Goal: Information Seeking & Learning: Check status

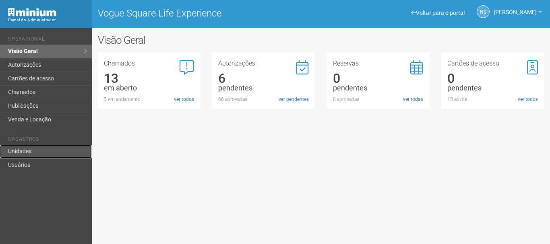
click at [44, 153] on link "Unidades" at bounding box center [46, 152] width 92 height 14
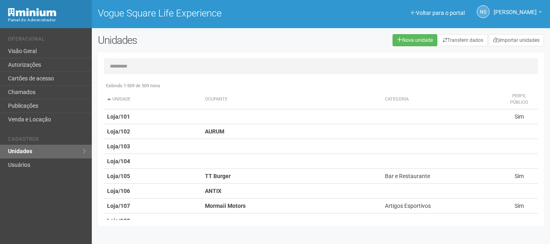
click at [136, 65] on input "text" at bounding box center [321, 66] width 434 height 16
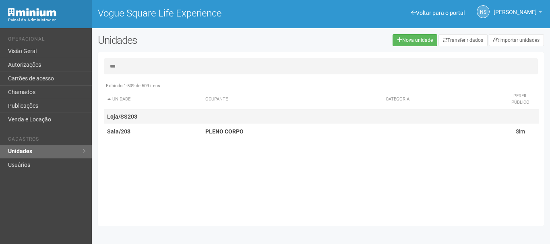
type input "***"
click at [167, 123] on td "Loja/SS203" at bounding box center [153, 116] width 98 height 15
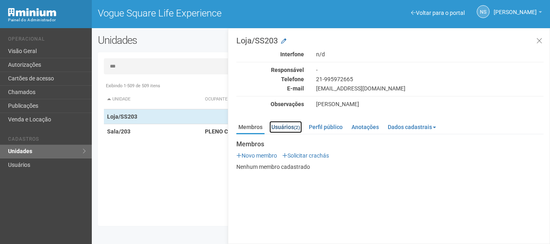
click at [297, 128] on small "(2)" at bounding box center [297, 128] width 6 height 6
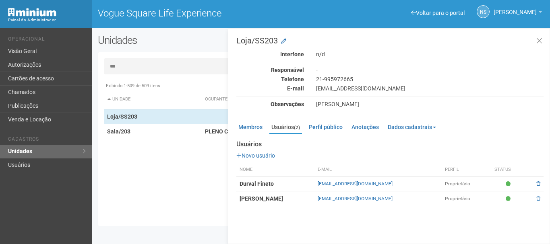
click at [244, 198] on strong "Gilmar Claudio de Freitas" at bounding box center [260, 199] width 43 height 6
click at [250, 185] on strong "Durval Fineto" at bounding box center [256, 184] width 34 height 6
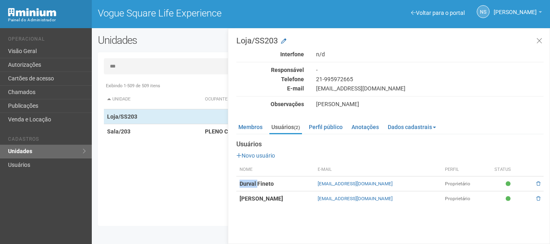
click at [250, 185] on strong "Durval Fineto" at bounding box center [256, 184] width 34 height 6
click at [304, 186] on td "Durval Fineto" at bounding box center [275, 184] width 78 height 15
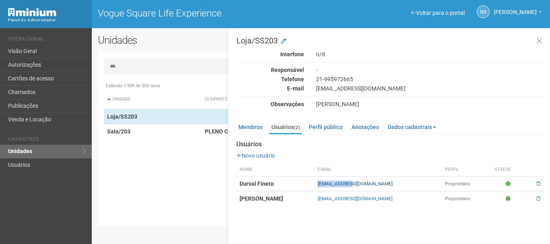
drag, startPoint x: 332, startPoint y: 181, endPoint x: 363, endPoint y: 181, distance: 31.8
click at [363, 181] on td "durval.fineto@gmail.com" at bounding box center [377, 184] width 127 height 15
drag, startPoint x: 327, startPoint y: 184, endPoint x: 339, endPoint y: 184, distance: 11.7
click at [339, 184] on tr "Durval Fineto durval.fineto@gmail.com Proprietário" at bounding box center [389, 184] width 307 height 15
click at [404, 188] on td "durval.fineto@gmail.com" at bounding box center [377, 184] width 127 height 15
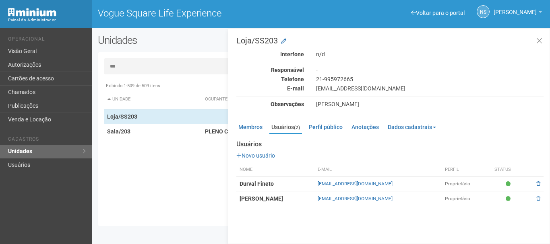
click at [404, 188] on td "durval.fineto@gmail.com" at bounding box center [377, 184] width 127 height 15
click at [398, 183] on td "durval.fineto@gmail.com" at bounding box center [377, 184] width 127 height 15
click at [398, 186] on td "durval.fineto@gmail.com" at bounding box center [377, 184] width 127 height 15
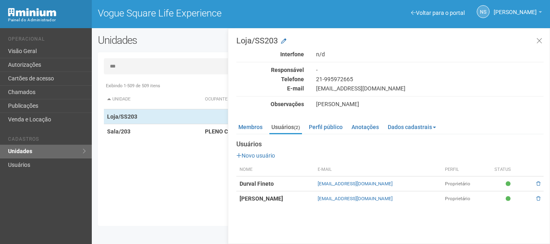
click at [397, 186] on td "durval.fineto@gmail.com" at bounding box center [377, 184] width 127 height 15
click at [403, 184] on td "durval.fineto@gmail.com" at bounding box center [377, 184] width 127 height 15
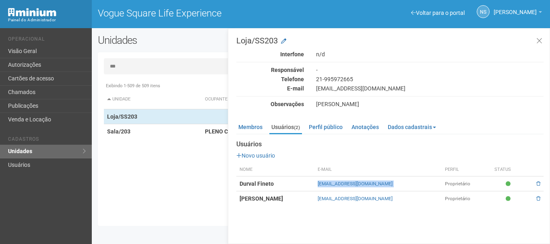
click at [403, 183] on td "durval.fineto@gmail.com" at bounding box center [377, 184] width 127 height 15
click at [415, 183] on td "durval.fineto@gmail.com" at bounding box center [377, 184] width 127 height 15
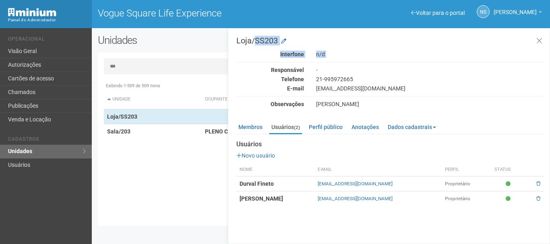
drag, startPoint x: 233, startPoint y: 38, endPoint x: 237, endPoint y: 65, distance: 27.6
click at [237, 65] on div "Loja/SS203 Interfone n/d Responsável - Telefone 21-995972665 E-mail tatianasper…" at bounding box center [389, 136] width 322 height 216
click at [288, 66] on div "Interfone n/d Responsável - Telefone 21-995972665 E-mail tatianasperoto@ymail.c…" at bounding box center [389, 79] width 307 height 57
click at [287, 66] on div "Interfone n/d Responsável - Telefone 21-995972665 E-mail tatianasperoto@ymail.c…" at bounding box center [389, 79] width 307 height 57
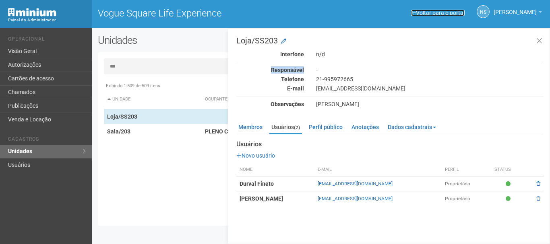
click at [441, 14] on link "Voltar para o portal" at bounding box center [438, 13] width 54 height 6
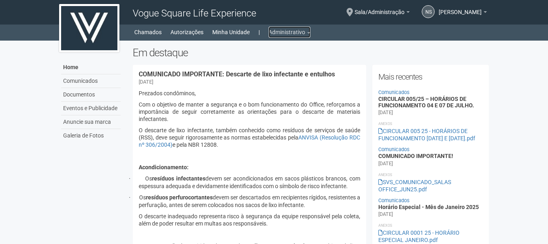
click at [301, 37] on link "Administrativo" at bounding box center [290, 32] width 42 height 11
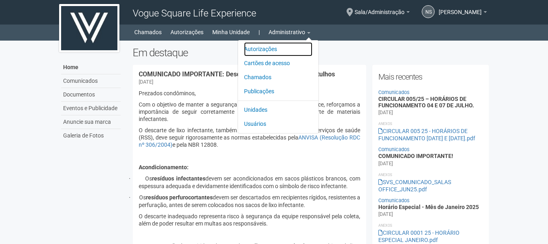
click at [275, 50] on link "Autorizações" at bounding box center [278, 49] width 68 height 14
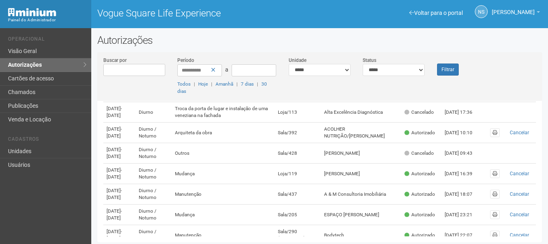
scroll to position [121, 0]
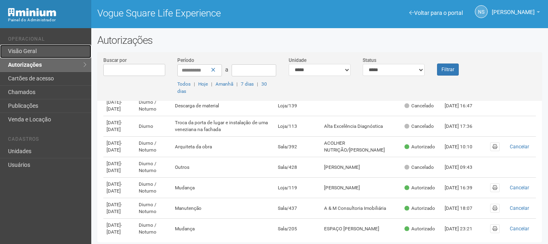
click at [78, 58] on link "Visão Geral" at bounding box center [45, 52] width 91 height 14
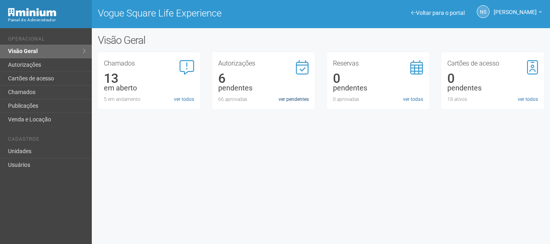
drag, startPoint x: 290, startPoint y: 105, endPoint x: 287, endPoint y: 99, distance: 5.9
click at [289, 103] on div "Autorizações 6 pendentes 66 aprovadas ver pendentes" at bounding box center [263, 80] width 103 height 57
click at [287, 99] on link "ver pendentes" at bounding box center [293, 99] width 30 height 7
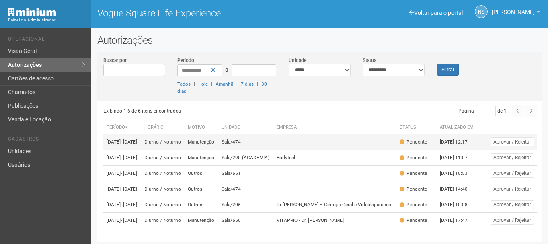
click at [179, 142] on td "Diurno / Noturno" at bounding box center [163, 142] width 44 height 16
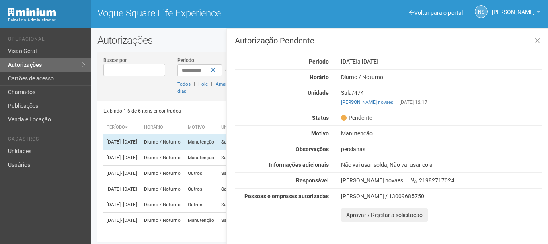
click at [473, 27] on div "Painel do Administrador Vogue Square Life Experience NS Nicolle Silva Nicolle S…" at bounding box center [274, 14] width 548 height 28
click at [473, 28] on div "Autorização Pendente Período 25/08/2025 a 25/10/2025 Horário Diurno / Noturno U…" at bounding box center [388, 136] width 322 height 216
click at [29, 150] on link "Unidades" at bounding box center [45, 152] width 91 height 14
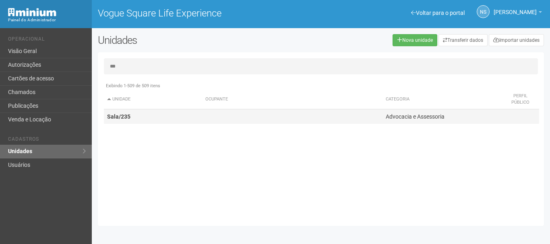
type input "***"
click at [200, 122] on td "Sala/235" at bounding box center [153, 116] width 98 height 15
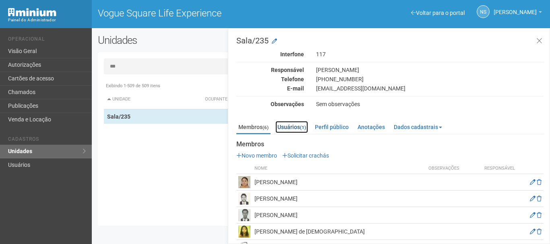
click at [304, 128] on small "(1)" at bounding box center [303, 128] width 6 height 6
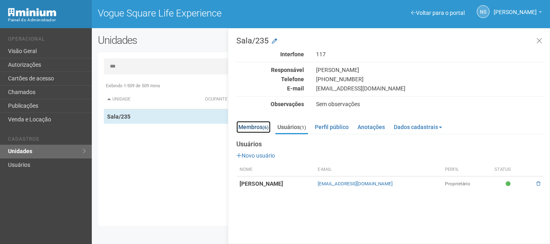
click at [242, 124] on link "Membros (6)" at bounding box center [253, 127] width 34 height 12
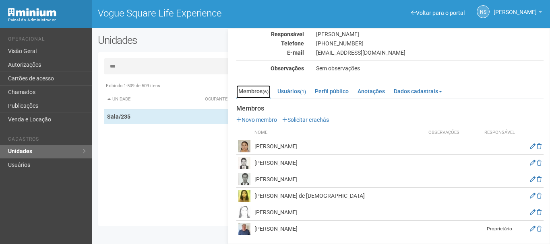
scroll to position [37, 0]
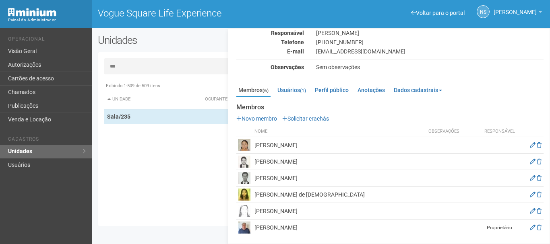
click at [351, 56] on div "Interfone 117 Responsável Fernando Antonio de Almeida Telefone (21) 9 9080-9114…" at bounding box center [389, 42] width 307 height 57
click at [352, 52] on div "fabricioalmeidaadv@ahoo.com.br" at bounding box center [429, 51] width 239 height 7
click at [356, 53] on div "fabricioalmeidaadv@ahoo.com.br" at bounding box center [429, 51] width 239 height 7
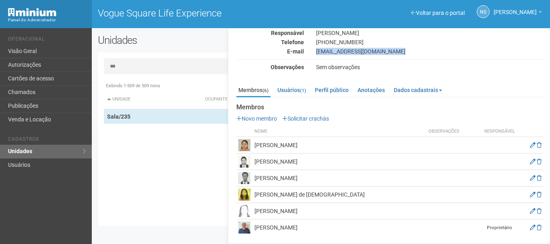
click at [356, 53] on div "fabricioalmeidaadv@ahoo.com.br" at bounding box center [429, 51] width 239 height 7
click at [290, 95] on link "Usuários (1)" at bounding box center [291, 90] width 33 height 12
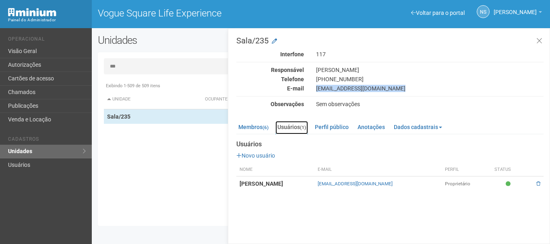
scroll to position [0, 0]
click at [264, 127] on small "(6)" at bounding box center [265, 128] width 6 height 6
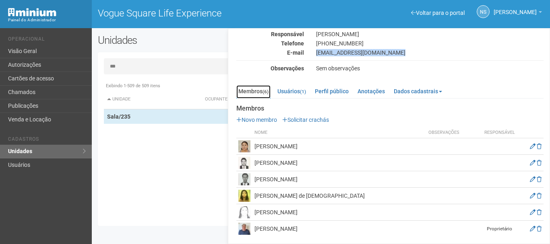
scroll to position [37, 0]
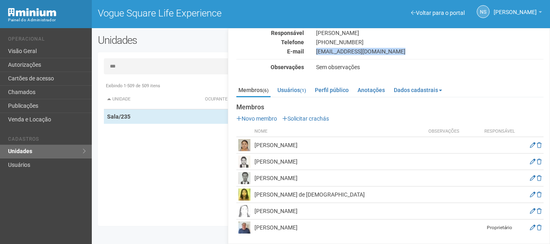
click at [245, 227] on img at bounding box center [244, 228] width 12 height 12
click at [287, 162] on td "Fabricio Mercandelli Ramos de Almeida" at bounding box center [339, 162] width 174 height 16
click at [287, 163] on td "Fabricio Mercandelli Ramos de Almeida" at bounding box center [339, 162] width 174 height 16
click at [296, 86] on link "Usuários (1)" at bounding box center [291, 90] width 33 height 12
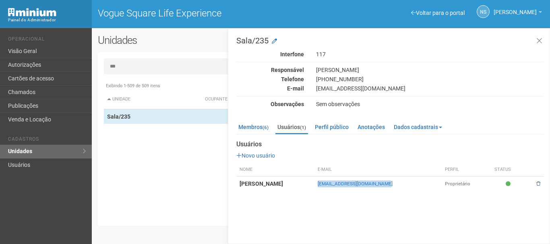
drag, startPoint x: 424, startPoint y: 188, endPoint x: 352, endPoint y: 185, distance: 72.5
click at [352, 185] on tr "Fernando Antonio de Almeida fernandoantonio@tjrj.jus.br Proprietário" at bounding box center [389, 184] width 307 height 15
copy tr "fernandoantonio@tjrj.jus.br"
click at [375, 88] on div "fabricioalmeidaadv@ahoo.com.br" at bounding box center [429, 88] width 239 height 7
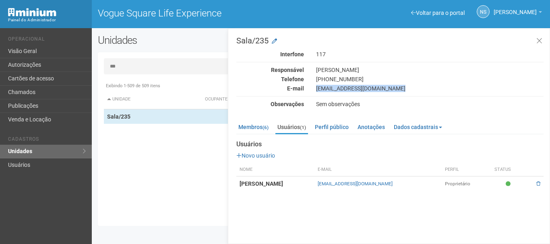
click at [375, 88] on div "fabricioalmeidaadv@ahoo.com.br" at bounding box center [429, 88] width 239 height 7
copy div "fabricioalmeidaadv@ahoo.com.br"
click at [370, 210] on div "Sala/235 Interfone 117 Responsável Fernando Antonio de Almeida Telefone (21) 9 …" at bounding box center [389, 136] width 322 height 216
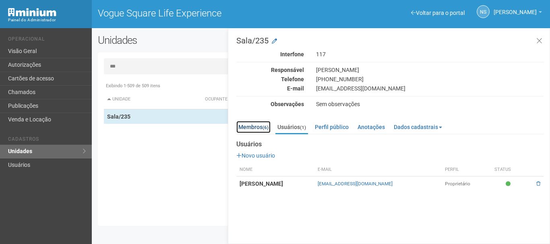
click at [257, 132] on link "Membros (6)" at bounding box center [253, 127] width 34 height 12
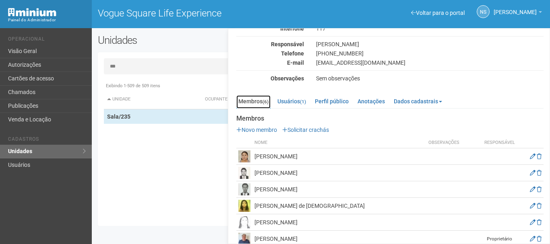
scroll to position [37, 0]
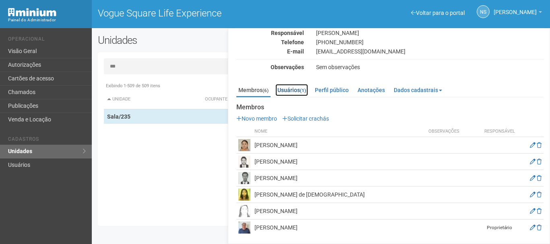
click at [299, 93] on link "Usuários (1)" at bounding box center [291, 90] width 33 height 12
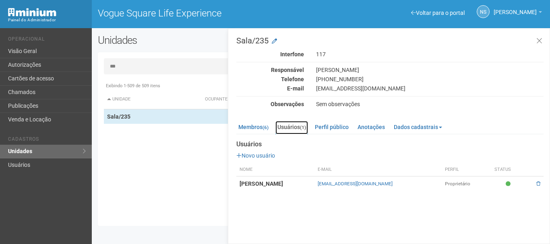
scroll to position [0, 0]
click at [382, 186] on link "fernandoantonio@tjrj.jus.br" at bounding box center [354, 184] width 75 height 6
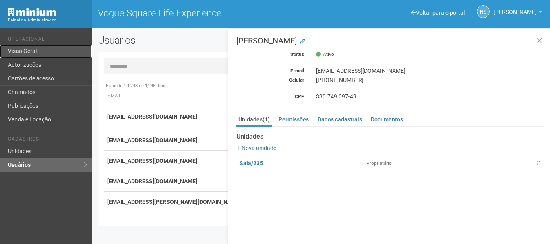
click at [35, 54] on link "Visão Geral" at bounding box center [46, 52] width 92 height 14
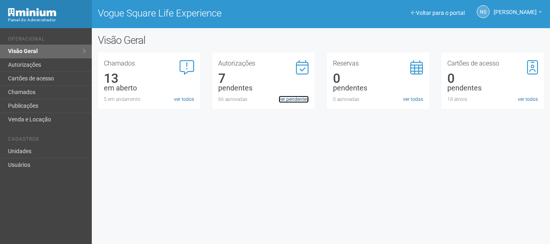
click at [287, 101] on link "ver pendentes" at bounding box center [293, 99] width 30 height 7
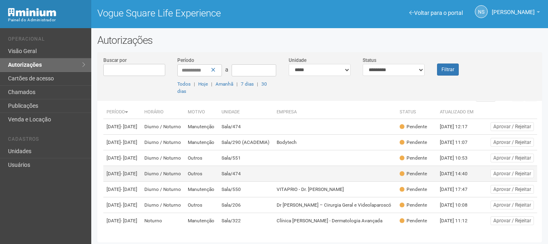
scroll to position [49, 0]
click at [242, 166] on td "Sala/474" at bounding box center [245, 174] width 55 height 16
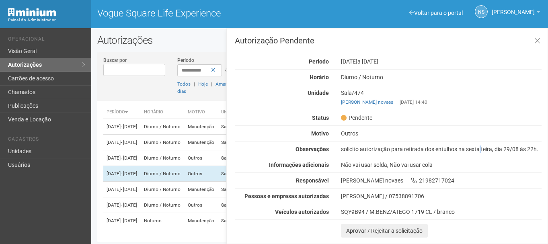
click at [458, 146] on div "solicito autorização para retirada dos entulhos na sexta feira, dia 29/08 às 22…" at bounding box center [441, 149] width 213 height 7
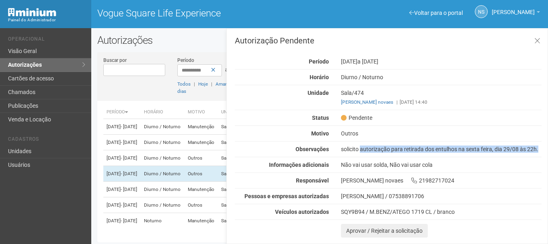
click at [458, 146] on div "solicito autorização para retirada dos entulhos na sexta feira, dia 29/08 às 22…" at bounding box center [441, 149] width 213 height 7
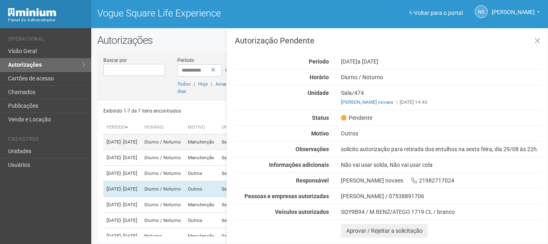
click at [137, 146] on td "25/08/2025 - 25/10/2025" at bounding box center [121, 142] width 37 height 16
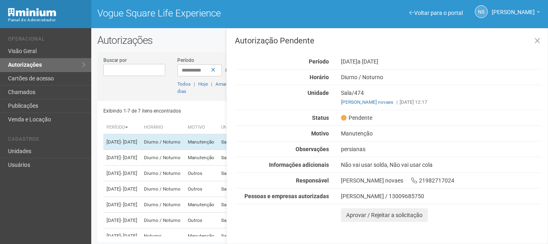
click at [334, 193] on div "Pessoas e empresas autorizadas" at bounding box center [282, 196] width 106 height 7
click at [340, 194] on div "Marcelo Alves da Costa / 13009685750" at bounding box center [441, 196] width 213 height 7
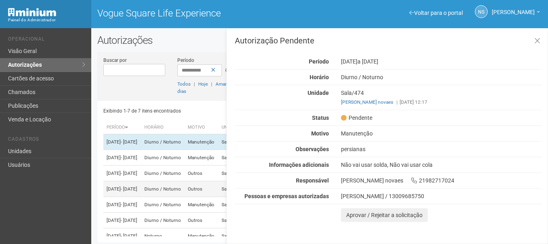
click at [185, 197] on td "Diurno / Noturno" at bounding box center [163, 189] width 44 height 16
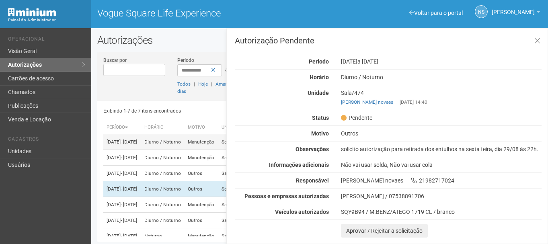
click at [167, 145] on td "Diurno / Noturno" at bounding box center [163, 142] width 44 height 16
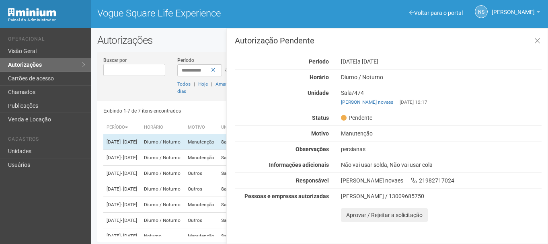
click at [343, 197] on div "Marcelo Alves da Costa / 13009685750" at bounding box center [441, 196] width 201 height 7
click at [185, 197] on td "Diurno / Noturno" at bounding box center [163, 189] width 44 height 16
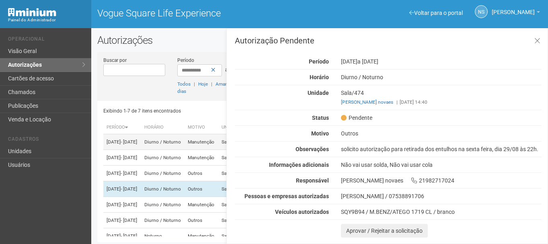
click at [141, 147] on td "25/08/2025 - 25/10/2025" at bounding box center [121, 142] width 37 height 16
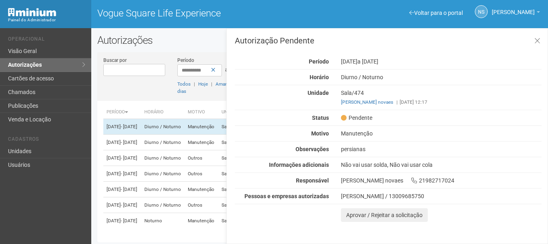
scroll to position [49, 0]
click at [165, 206] on td "Diurno / Noturno" at bounding box center [163, 206] width 44 height 16
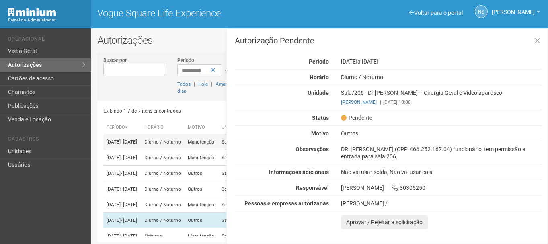
click at [168, 139] on td "Diurno / Noturno" at bounding box center [163, 142] width 44 height 16
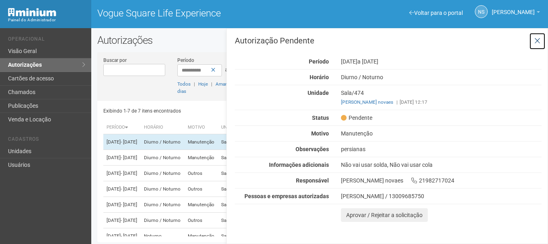
click at [540, 41] on icon at bounding box center [538, 41] width 6 height 8
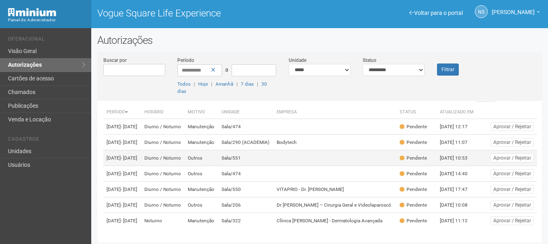
scroll to position [49, 0]
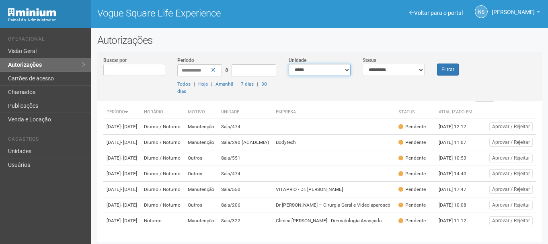
click at [322, 72] on select "**********" at bounding box center [320, 70] width 62 height 12
select select "**********"
click at [289, 64] on select "**********" at bounding box center [320, 70] width 62 height 12
click at [414, 70] on select "**********" at bounding box center [394, 70] width 62 height 12
select select "***"
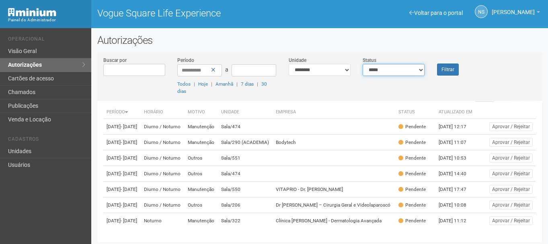
click at [363, 64] on select "**********" at bounding box center [394, 70] width 62 height 12
click at [442, 68] on button "Filtrar" at bounding box center [448, 70] width 22 height 12
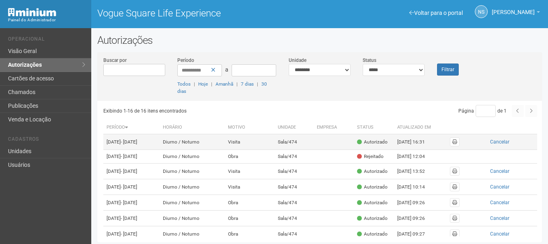
click at [225, 146] on td "Diurno / Noturno" at bounding box center [192, 142] width 65 height 16
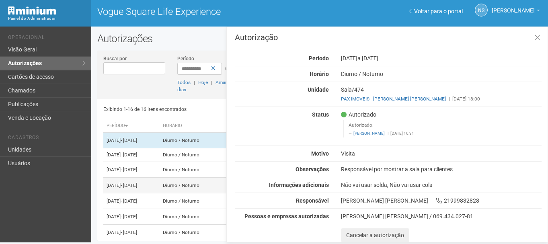
scroll to position [2, 0]
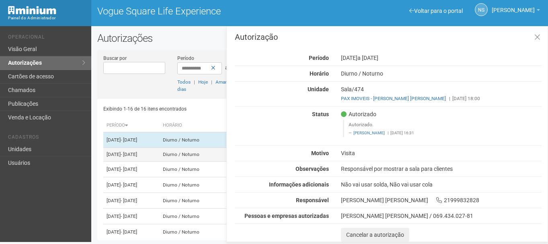
click at [193, 162] on td "Diurno / Noturno" at bounding box center [192, 155] width 65 height 14
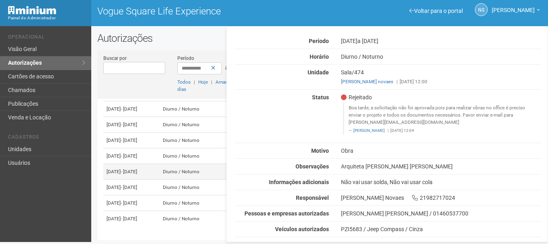
scroll to position [234, 0]
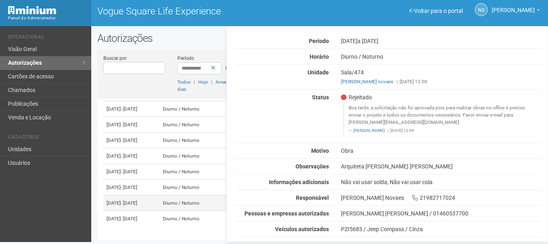
click at [131, 198] on td "26/08/2025 - 01/12/2025" at bounding box center [131, 204] width 56 height 16
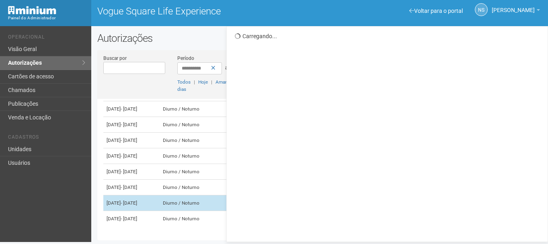
scroll to position [0, 0]
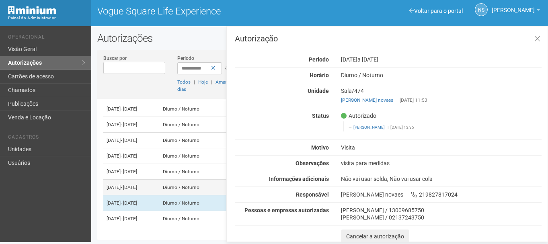
click at [131, 181] on td "26/08/2025 - 01/12/2025" at bounding box center [131, 188] width 56 height 16
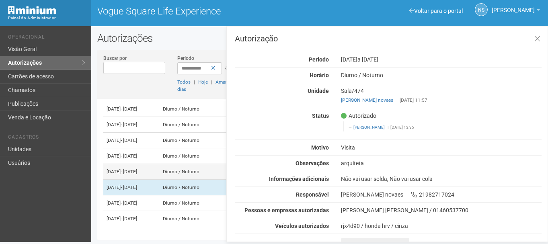
click at [130, 164] on td "25/08/2025 - 25/09/2025" at bounding box center [131, 172] width 56 height 16
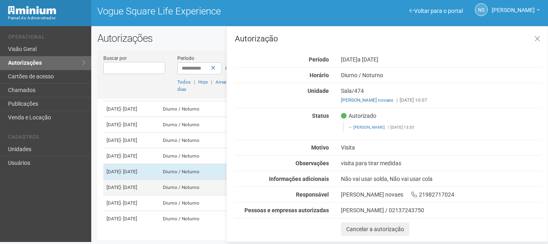
click at [137, 185] on span "- 01/12/2025" at bounding box center [129, 188] width 16 height 6
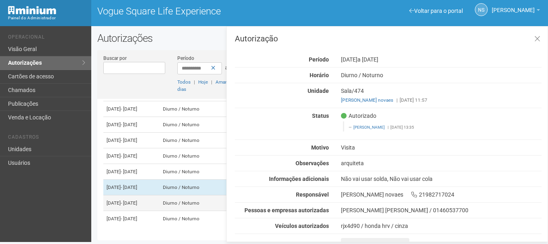
click at [137, 200] on span "- 01/12/2025" at bounding box center [129, 203] width 16 height 6
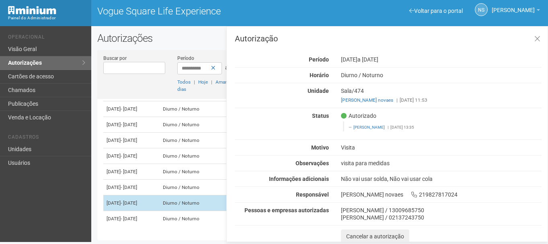
scroll to position [234, 0]
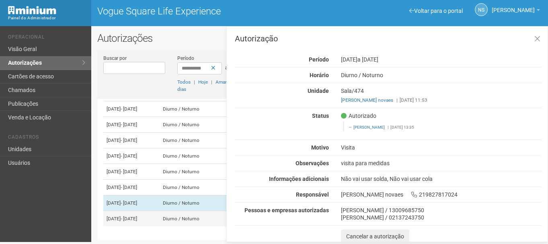
click at [155, 224] on td "28/08/2025 - 01/09/2025" at bounding box center [131, 219] width 56 height 16
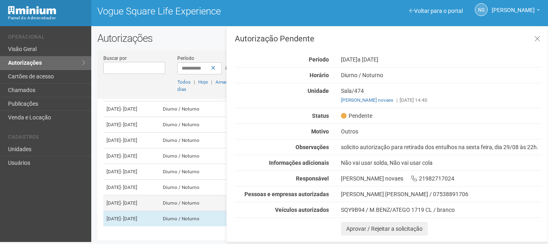
click at [113, 203] on td "26/08/2025 - 01/12/2025" at bounding box center [131, 204] width 56 height 16
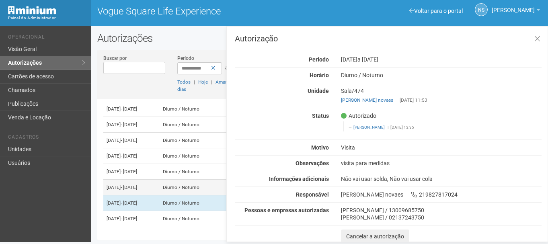
click at [137, 185] on span "- 01/12/2025" at bounding box center [129, 188] width 16 height 6
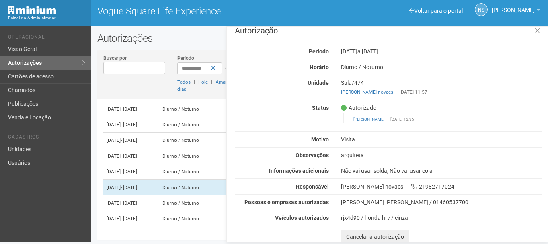
scroll to position [10, 0]
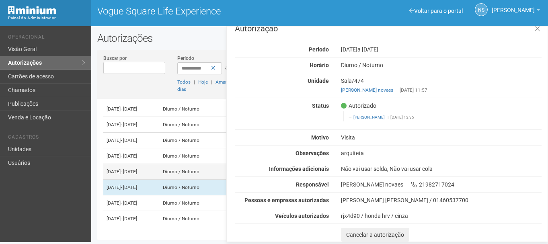
click at [190, 164] on td "Diurno / Noturno" at bounding box center [192, 172] width 65 height 16
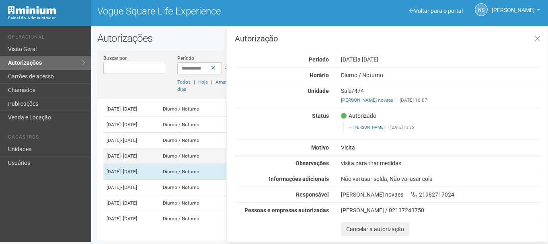
click at [193, 148] on td "Diurno / Noturno" at bounding box center [192, 156] width 65 height 16
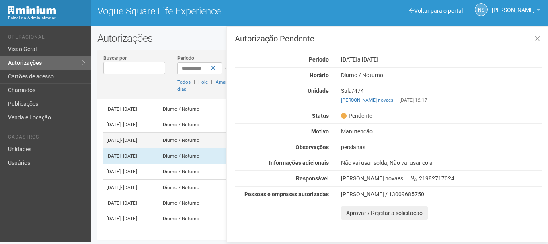
click at [159, 133] on td "11/08/2025 - 10/09/2025" at bounding box center [131, 141] width 56 height 16
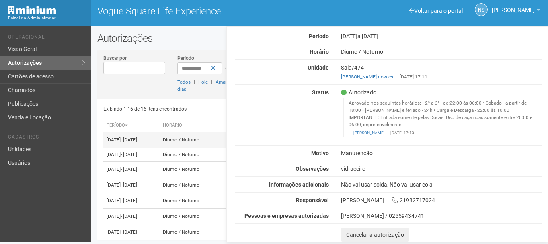
click at [136, 142] on span "- 31/12/2025" at bounding box center [129, 140] width 16 height 6
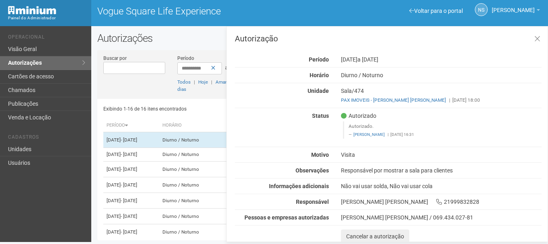
scroll to position [2, 0]
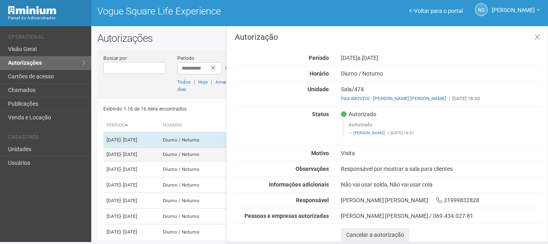
click at [159, 161] on td "01/07/2025 - 01/09/2025" at bounding box center [131, 155] width 56 height 14
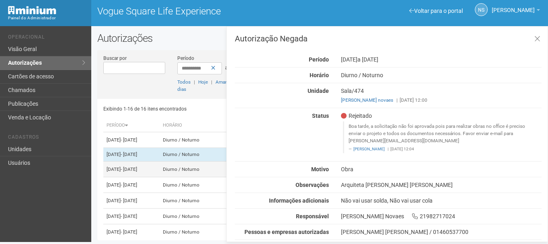
click at [159, 177] on td "01/07/2025 - 01/09/2025" at bounding box center [131, 170] width 56 height 16
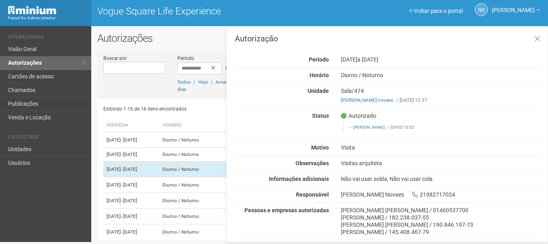
scroll to position [32, 0]
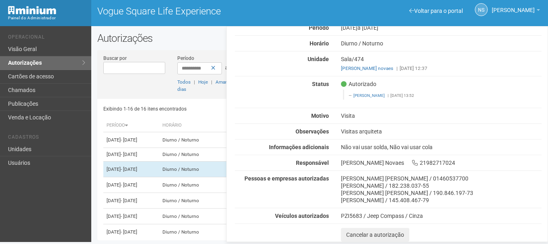
click at [344, 176] on div "Marcia Helena Vaz Teixeira / 01460537700" at bounding box center [441, 178] width 201 height 7
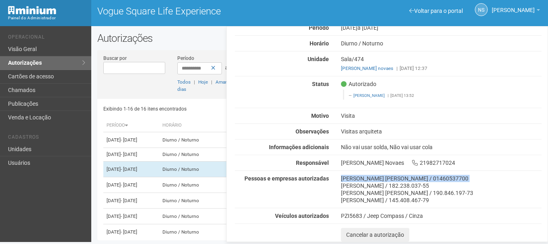
click at [344, 176] on div "Marcia Helena Vaz Teixeira / 01460537700" at bounding box center [441, 178] width 201 height 7
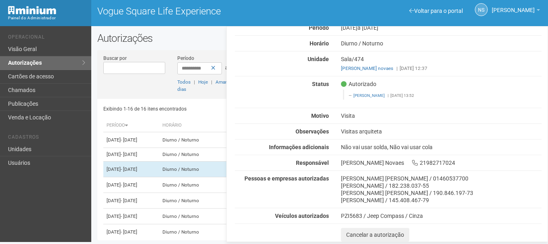
click at [348, 188] on div "Thaisa Borges Santos / 182.238.037-55" at bounding box center [441, 185] width 201 height 7
click at [352, 187] on div "Thaisa Borges Santos / 182.238.037-55" at bounding box center [441, 185] width 201 height 7
click at [354, 198] on div "Juliana Florentino Schueler / 145.408.467-79" at bounding box center [441, 200] width 201 height 7
click at [352, 207] on div "Autorização Período 01/07/2025 a 01/09/2025 Horário Diurno / Noturno Unidade Sa…" at bounding box center [388, 122] width 307 height 239
click at [159, 193] on td "15/07/2025 - 01/09/2025" at bounding box center [131, 185] width 56 height 16
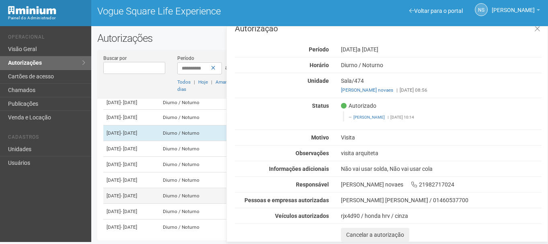
scroll to position [80, 0]
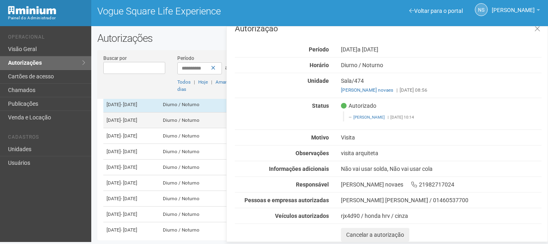
click at [159, 128] on td "28/07/2025 - 01/09/2025" at bounding box center [131, 121] width 56 height 16
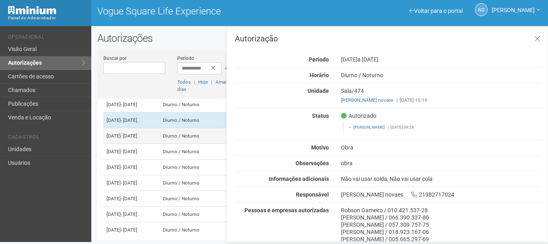
click at [137, 139] on span "- 01/09/2025" at bounding box center [129, 136] width 16 height 6
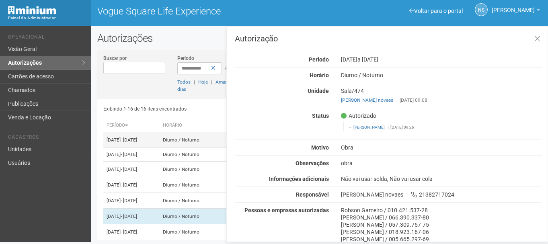
click at [151, 148] on td "23/05/2025 - 31/12/2025" at bounding box center [131, 140] width 56 height 16
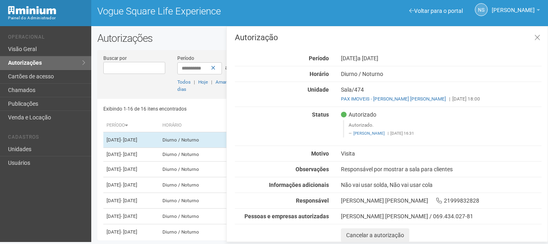
scroll to position [2, 0]
click at [137, 157] on span "- 01/09/2025" at bounding box center [129, 155] width 16 height 6
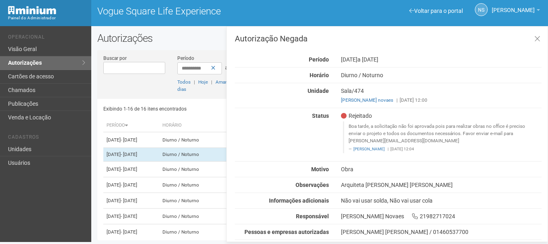
scroll to position [19, 0]
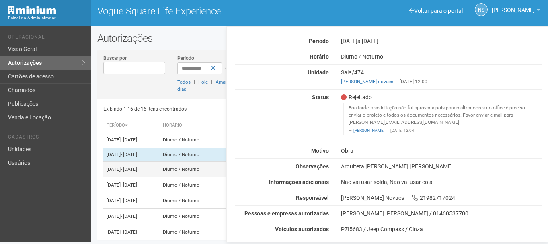
click at [157, 177] on td "01/07/2025 - 01/09/2025" at bounding box center [131, 170] width 56 height 16
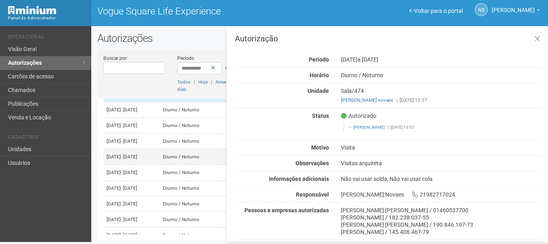
scroll to position [80, 0]
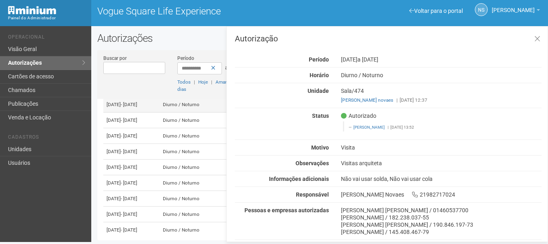
click at [139, 113] on td "15/07/2025 - 01/09/2025" at bounding box center [131, 105] width 56 height 16
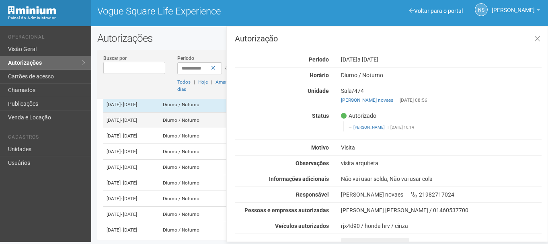
click at [149, 128] on td "28/07/2025 - 01/09/2025" at bounding box center [131, 121] width 56 height 16
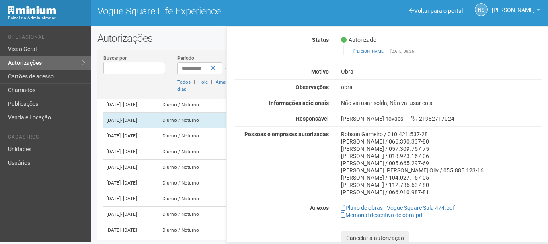
scroll to position [79, 0]
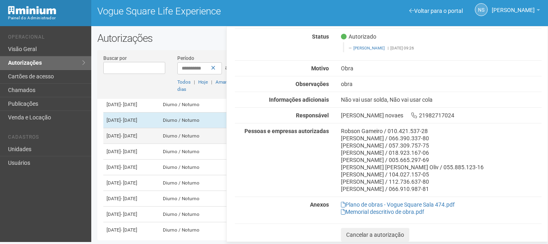
click at [137, 139] on span "- 01/09/2025" at bounding box center [129, 136] width 16 height 6
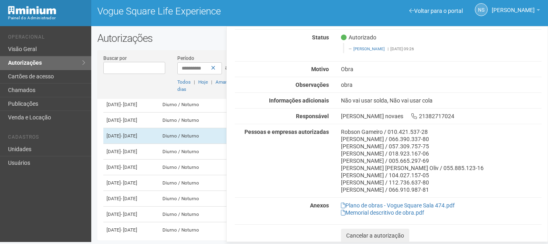
scroll to position [79, 0]
click at [159, 160] on td "31/07/2025 - 01/09/2025" at bounding box center [131, 152] width 56 height 16
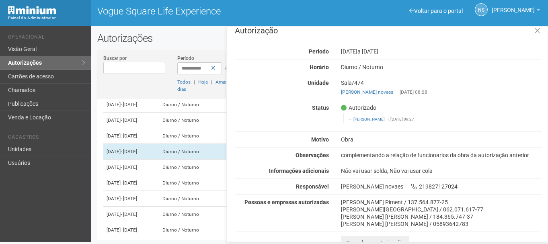
scroll to position [16, 0]
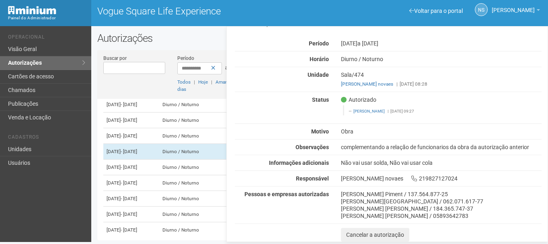
click at [352, 194] on div "Gilberto Ataide Marinho Piment / 137.564.877-25" at bounding box center [441, 194] width 201 height 7
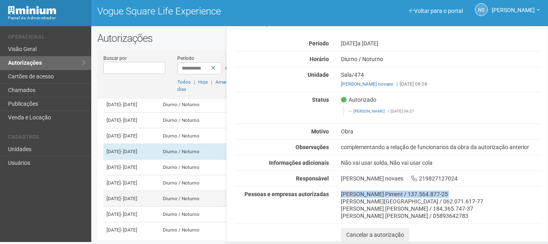
scroll to position [121, 0]
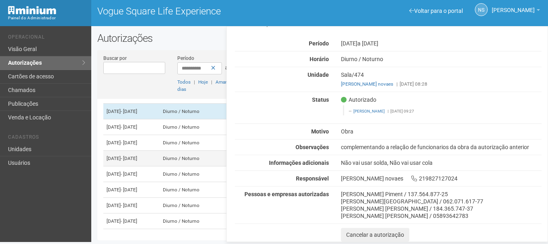
click at [152, 167] on td "05/08/2025 - 01/09/2025" at bounding box center [131, 159] width 56 height 16
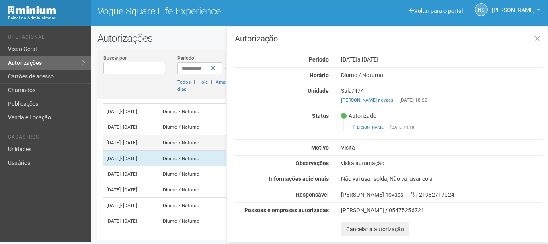
click at [159, 151] on td "05/08/2025 - 01/09/2025" at bounding box center [131, 143] width 56 height 16
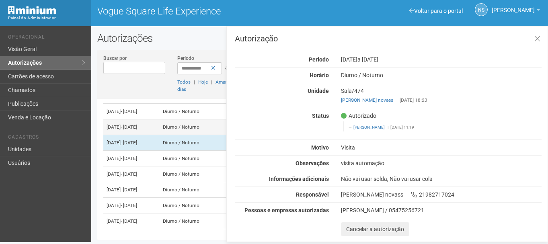
click at [159, 135] on td "05/08/2025 - 01/09/2025" at bounding box center [131, 128] width 56 height 16
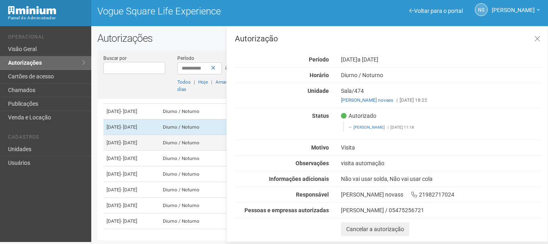
click at [159, 151] on td "05/08/2025 - 01/09/2025" at bounding box center [131, 143] width 56 height 16
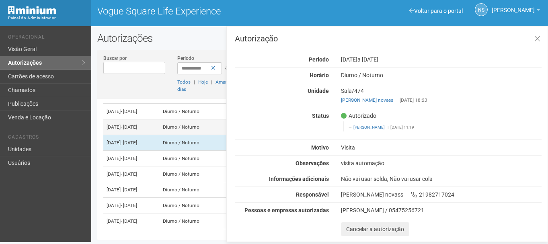
click at [159, 135] on td "05/08/2025 - 01/09/2025" at bounding box center [131, 128] width 56 height 16
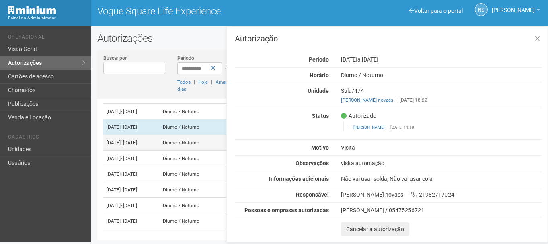
click at [159, 151] on td "05/08/2025 - 01/09/2025" at bounding box center [131, 143] width 56 height 16
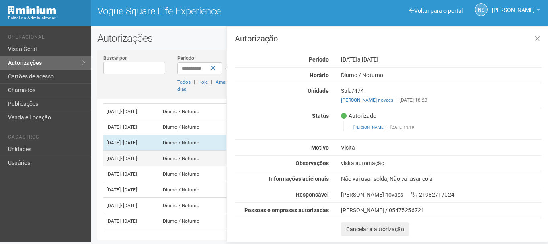
click at [159, 167] on td "05/08/2025 - 01/09/2025" at bounding box center [131, 159] width 56 height 16
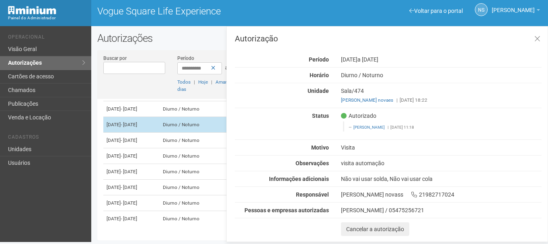
scroll to position [201, 0]
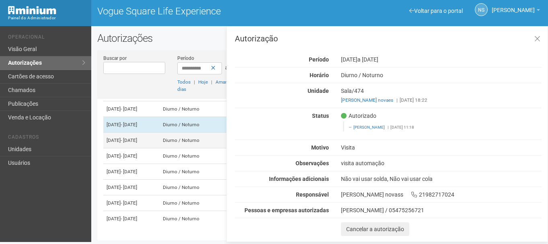
click at [158, 142] on td "11/08/2025 - 10/09/2025" at bounding box center [131, 141] width 56 height 16
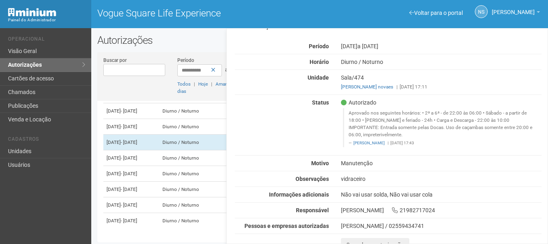
scroll to position [23, 0]
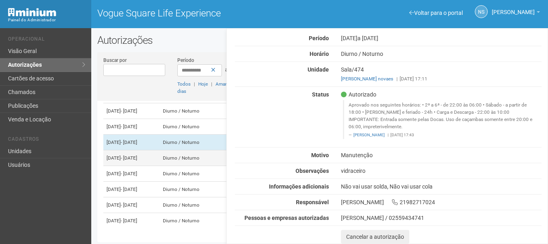
click at [159, 165] on td "25/08/2025 - 25/10/2025" at bounding box center [131, 158] width 56 height 16
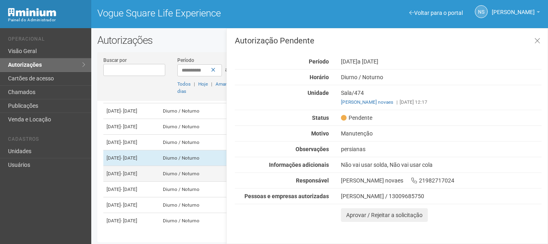
click at [159, 182] on td "25/08/2025 - 25/09/2025" at bounding box center [131, 174] width 56 height 16
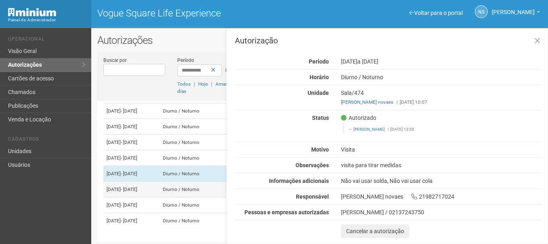
click at [191, 198] on td "Diurno / Noturno" at bounding box center [192, 190] width 65 height 16
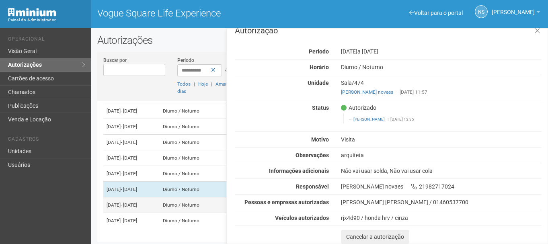
scroll to position [234, 0]
click at [148, 198] on td "26/08/2025 - 01/12/2025" at bounding box center [131, 206] width 56 height 16
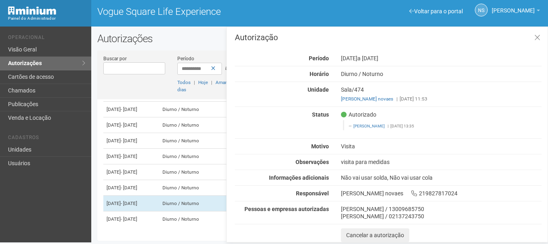
scroll to position [2, 0]
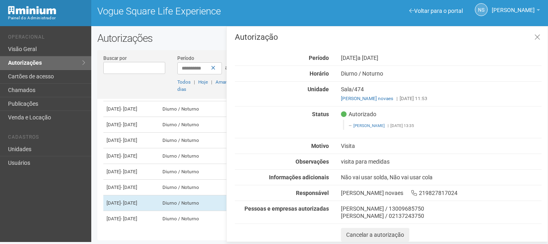
click at [359, 206] on div "Marcelo Alves da Costa / 13009685750" at bounding box center [441, 208] width 201 height 7
click at [361, 215] on div "Alexssandra Feitais / 02137243750" at bounding box center [441, 215] width 201 height 7
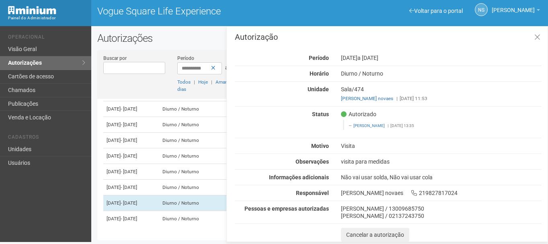
click at [358, 212] on div "Marcelo Alves da Costa / 13009685750" at bounding box center [441, 208] width 201 height 7
click at [159, 217] on td "28/08/2025 - 01/09/2025" at bounding box center [131, 219] width 56 height 16
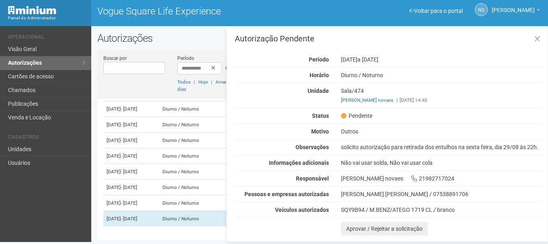
click at [341, 194] on div "luiz paulo da silva / 07538891706" at bounding box center [441, 194] width 213 height 7
click at [340, 194] on div "luiz paulo da silva / 07538891706" at bounding box center [441, 194] width 213 height 7
click at [356, 194] on div "luiz paulo da silva / 07538891706" at bounding box center [441, 194] width 201 height 7
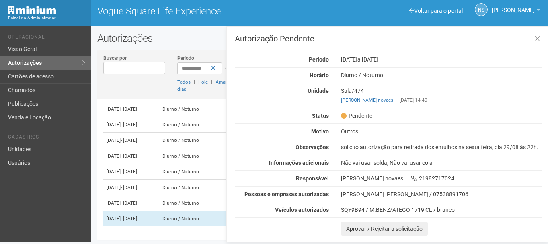
click at [403, 201] on div "Autorização Pendente Período 28/08/2025 a 01/09/2025 Horário Diurno / Noturno U…" at bounding box center [388, 135] width 307 height 201
click at [401, 200] on div "Autorização Pendente Período 28/08/2025 a 01/09/2025 Horário Diurno / Noturno U…" at bounding box center [388, 135] width 307 height 201
click at [371, 193] on div "luiz paulo da silva / 07538891706" at bounding box center [441, 194] width 201 height 7
click at [370, 192] on div "luiz paulo da silva / 07538891706" at bounding box center [441, 194] width 201 height 7
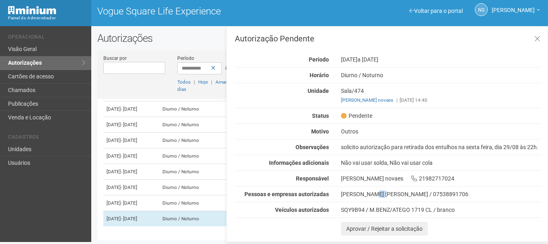
click at [370, 193] on div "luiz paulo da silva / 07538891706" at bounding box center [441, 194] width 201 height 7
click at [348, 194] on div "luiz paulo da silva / 07538891706" at bounding box center [441, 194] width 201 height 7
click at [358, 191] on div "luiz paulo da silva / 07538891706" at bounding box center [441, 194] width 201 height 7
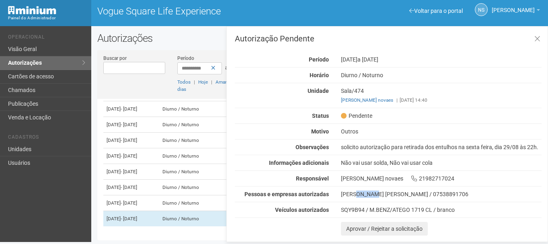
click at [358, 191] on div "luiz paulo da silva / 07538891706" at bounding box center [441, 194] width 201 height 7
click at [355, 182] on div "renato coutinho novaes 21982717024" at bounding box center [441, 178] width 213 height 7
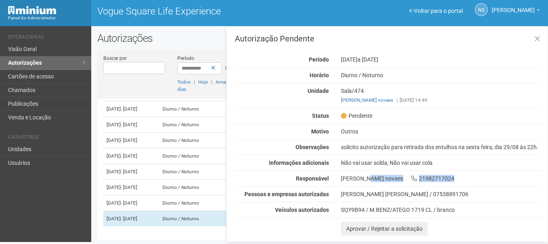
click at [355, 182] on div "renato coutinho novaes 21982717024" at bounding box center [441, 178] width 213 height 7
click at [443, 147] on div "solicito autorização para retirada dos entulhos na sexta feira, dia 29/08 às 22…" at bounding box center [441, 147] width 213 height 7
click at [444, 147] on div "solicito autorização para retirada dos entulhos na sexta feira, dia 29/08 às 22…" at bounding box center [441, 147] width 213 height 7
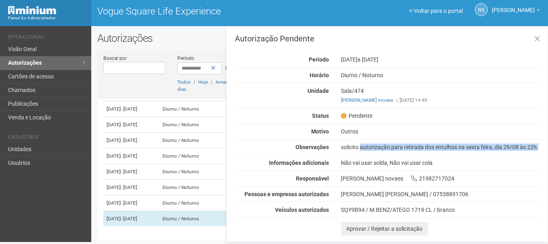
click at [444, 147] on div "solicito autorização para retirada dos entulhos na sexta feira, dia 29/08 às 22…" at bounding box center [441, 147] width 213 height 7
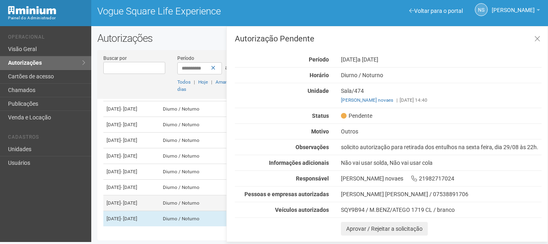
click at [159, 199] on td "26/08/2025 - 01/12/2025" at bounding box center [131, 204] width 56 height 16
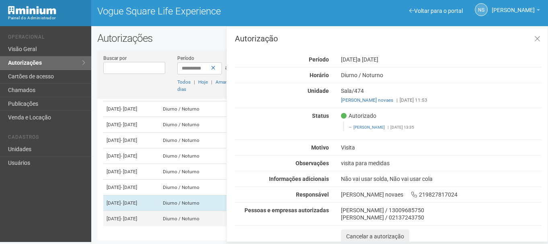
click at [159, 217] on td "28/08/2025 - 01/09/2025" at bounding box center [131, 219] width 56 height 16
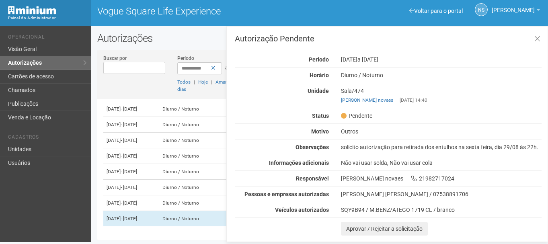
click at [33, 139] on li "Cadastros" at bounding box center [46, 138] width 77 height 8
click at [45, 149] on link "Unidades" at bounding box center [45, 150] width 91 height 14
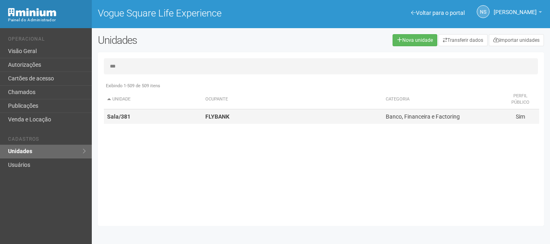
click at [175, 110] on td "Sala/381" at bounding box center [153, 116] width 98 height 15
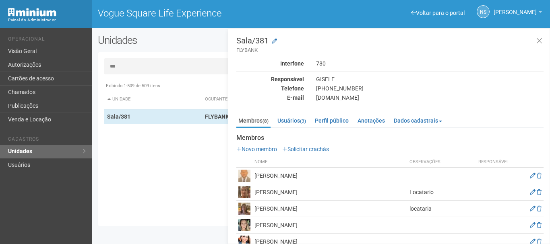
click at [301, 105] on div "Sala/381 FLYBANK Interfone 780 Responsável GISELE Telefone [PHONE_NUMBER] E-mai…" at bounding box center [389, 168] width 307 height 263
click at [304, 119] on small "(3)" at bounding box center [303, 121] width 6 height 6
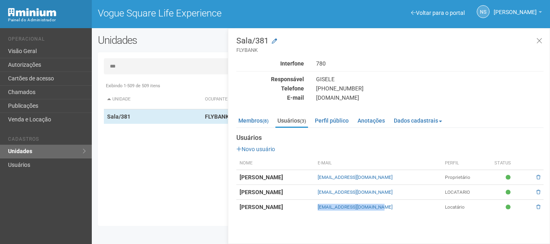
drag, startPoint x: 445, startPoint y: 206, endPoint x: 357, endPoint y: 206, distance: 88.5
click at [357, 206] on tr "[PERSON_NAME] [EMAIL_ADDRESS][DOMAIN_NAME] Locatário" at bounding box center [389, 207] width 307 height 15
copy tr "[EMAIL_ADDRESS][DOMAIN_NAME]"
drag, startPoint x: 418, startPoint y: 196, endPoint x: 360, endPoint y: 194, distance: 58.4
click at [360, 194] on tr "[PERSON_NAME] [EMAIL_ADDRESS][DOMAIN_NAME] LOCATARIO" at bounding box center [389, 192] width 307 height 15
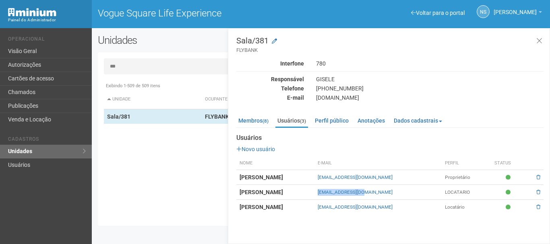
copy tr "[EMAIL_ADDRESS][DOMAIN_NAME]"
click at [257, 122] on link "Membros (8)" at bounding box center [253, 121] width 34 height 12
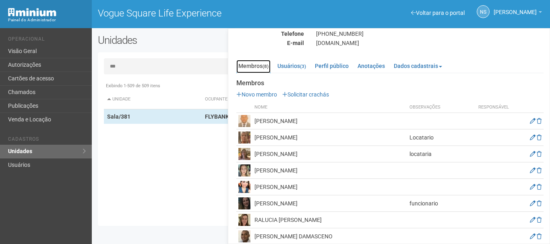
scroll to position [64, 0]
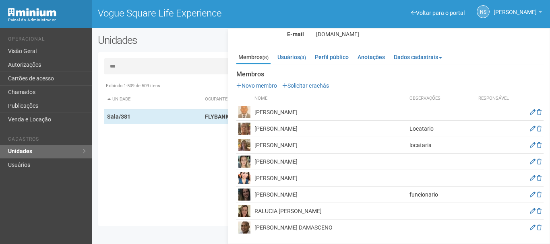
click at [249, 129] on img at bounding box center [244, 129] width 12 height 12
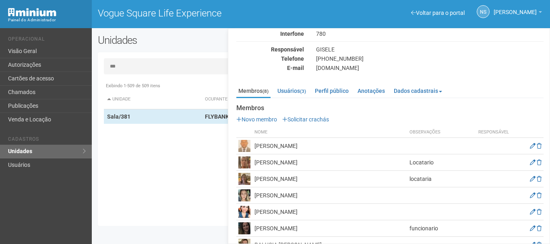
scroll to position [0, 0]
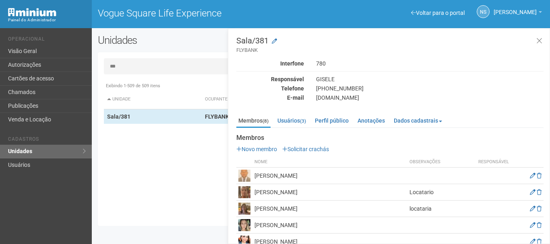
click at [173, 70] on input "***" at bounding box center [321, 66] width 434 height 16
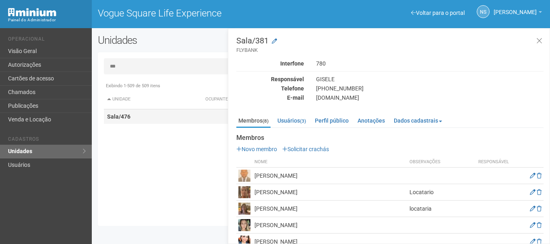
click at [138, 112] on td "Sala/476" at bounding box center [153, 116] width 98 height 15
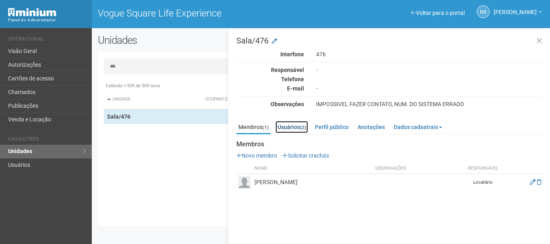
click at [293, 127] on link "Usuários (2)" at bounding box center [291, 127] width 33 height 12
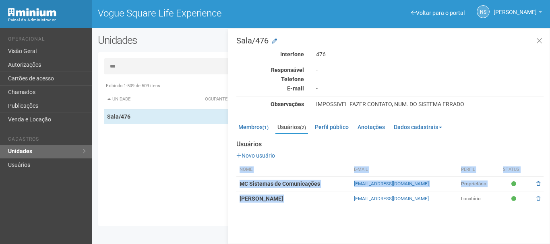
drag, startPoint x: 403, startPoint y: 206, endPoint x: 356, endPoint y: 204, distance: 47.5
click at [356, 204] on div "Sala/476 Interfone 476 Responsável - Telefone E-mail - Observações IMPOSSIVEL F…" at bounding box center [389, 136] width 322 height 216
copy table "Nome E-mail Perfil Status MC Sistemas de Comunicações [EMAIL_ADDRESS][DOMAIN_NA…"
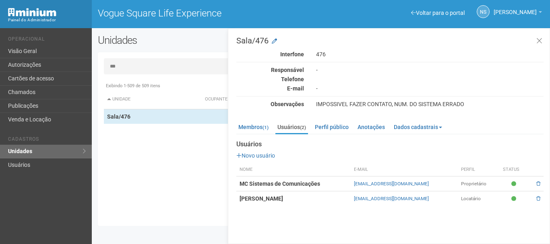
click at [141, 63] on input "***" at bounding box center [321, 66] width 434 height 16
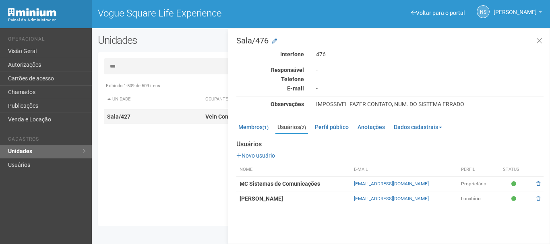
click at [166, 120] on td "Sala/427" at bounding box center [153, 116] width 98 height 15
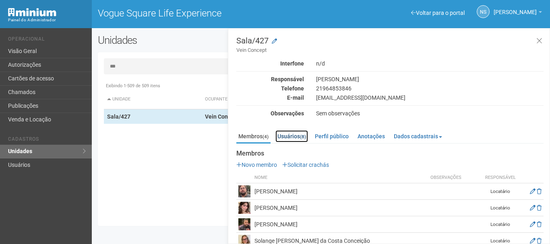
click at [303, 132] on link "Usuários (8)" at bounding box center [291, 136] width 33 height 12
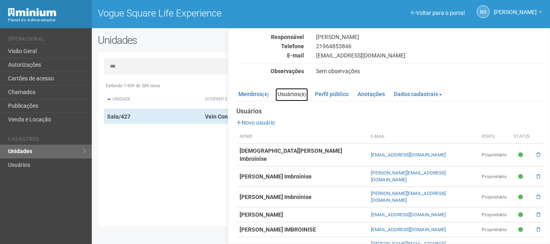
scroll to position [69, 0]
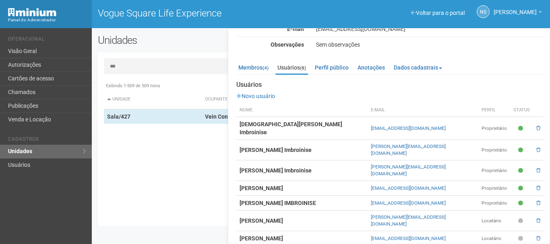
drag, startPoint x: 444, startPoint y: 231, endPoint x: 379, endPoint y: 230, distance: 65.2
copy link "[EMAIL_ADDRESS][DOMAIN_NAME]"
click at [134, 71] on input "***" at bounding box center [321, 66] width 434 height 16
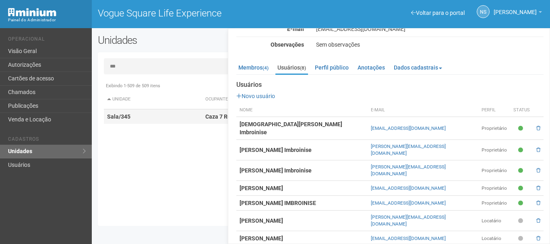
click at [144, 115] on td "Sala/345" at bounding box center [153, 116] width 98 height 15
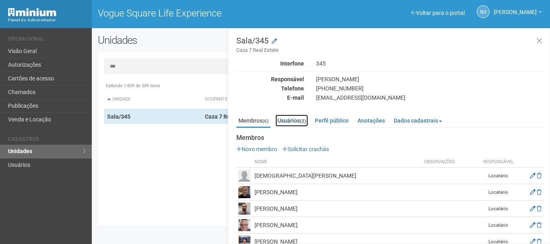
click at [301, 119] on link "Usuários (2)" at bounding box center [291, 121] width 33 height 12
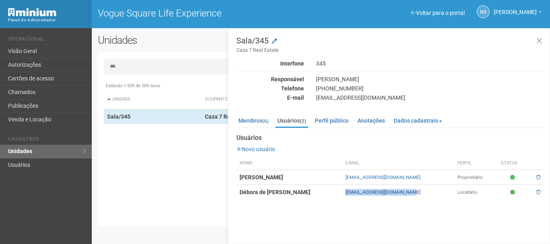
drag, startPoint x: 421, startPoint y: 190, endPoint x: 361, endPoint y: 193, distance: 60.0
click at [342, 193] on tr "Débora de [PERSON_NAME] [EMAIL_ADDRESS][DOMAIN_NAME] Locatário" at bounding box center [389, 192] width 307 height 15
copy tr "[EMAIL_ADDRESS][DOMAIN_NAME]"
click at [150, 65] on input "***" at bounding box center [321, 66] width 434 height 16
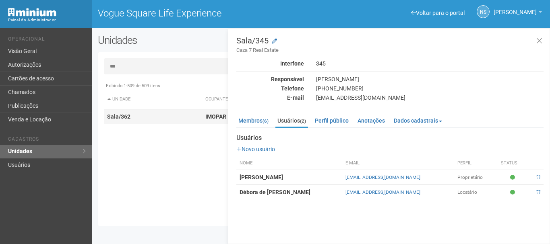
click at [134, 118] on td "Sala/362" at bounding box center [153, 116] width 98 height 15
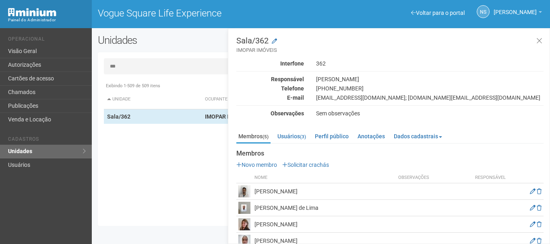
click at [295, 130] on div "Membros (5) Usuários (3) Perfil público Anotações Dados cadastrais Proprietário…" at bounding box center [389, 195] width 307 height 139
click at [295, 137] on link "Usuários (3)" at bounding box center [291, 136] width 33 height 12
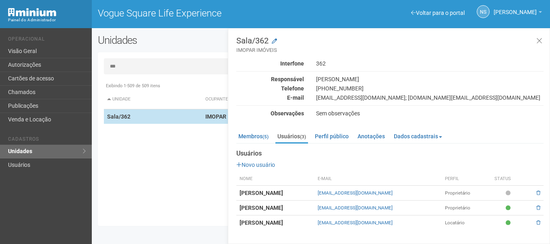
click at [168, 115] on td "Sala/362" at bounding box center [153, 116] width 98 height 15
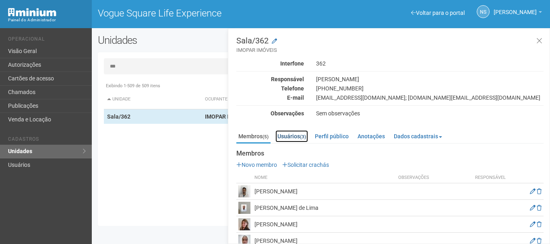
click at [298, 133] on link "Usuários (3)" at bounding box center [291, 136] width 33 height 12
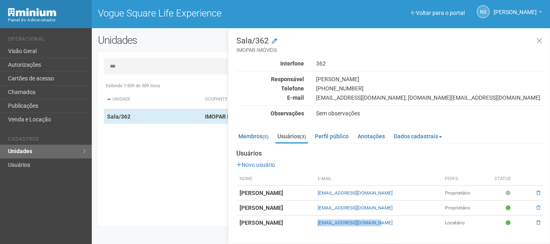
drag, startPoint x: 418, startPoint y: 229, endPoint x: 350, endPoint y: 227, distance: 68.0
click at [337, 225] on tr "[PERSON_NAME] [EMAIL_ADDRESS][DOMAIN_NAME] Locatário" at bounding box center [389, 223] width 307 height 15
copy tr "[EMAIL_ADDRESS][DOMAIN_NAME]"
click at [252, 132] on link "Membros (5)" at bounding box center [253, 136] width 34 height 12
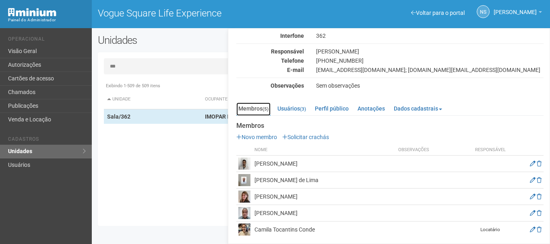
scroll to position [30, 0]
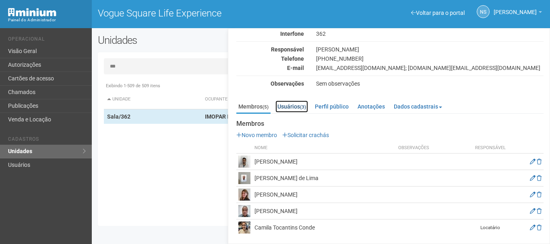
click at [296, 106] on link "Usuários (3)" at bounding box center [291, 107] width 33 height 12
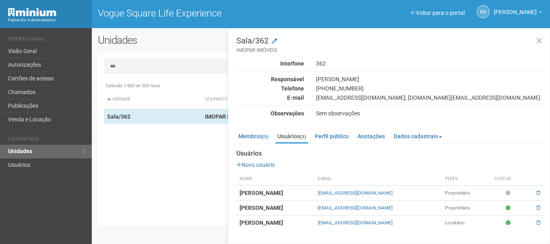
click at [254, 107] on div "Interfone 362 Responsável [PERSON_NAME] Telefone [PHONE_NUMBER] E-mail [EMAIL_A…" at bounding box center [389, 88] width 307 height 57
click at [261, 132] on link "Membros (5)" at bounding box center [253, 136] width 34 height 12
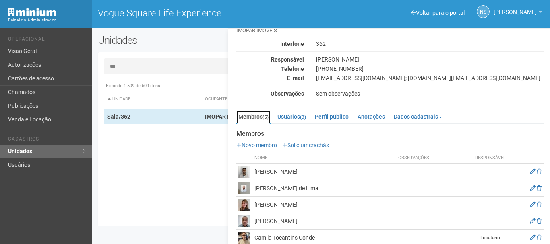
scroll to position [30, 0]
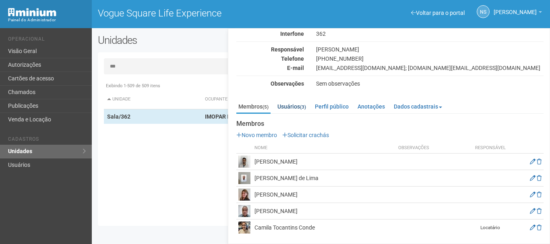
drag, startPoint x: 296, startPoint y: 97, endPoint x: 296, endPoint y: 105, distance: 8.0
click at [296, 97] on div "Membros (5) Usuários (3) Perfil público Anotações Dados cadastrais Proprietário…" at bounding box center [389, 166] width 307 height 139
click at [297, 106] on link "Usuários (3)" at bounding box center [291, 107] width 33 height 12
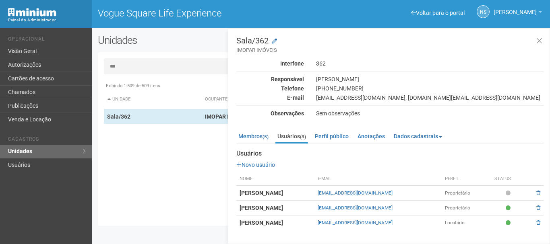
click at [283, 222] on strong "Flavio dos Santos Martins" at bounding box center [260, 223] width 43 height 6
click at [164, 71] on input "***" at bounding box center [321, 66] width 434 height 16
type input "*"
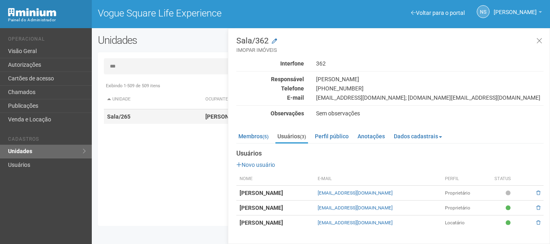
type input "***"
click at [192, 119] on td "Sala/265" at bounding box center [153, 116] width 98 height 15
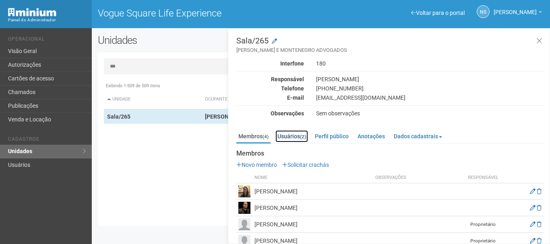
click at [280, 133] on link "Usuários (2)" at bounding box center [291, 136] width 33 height 12
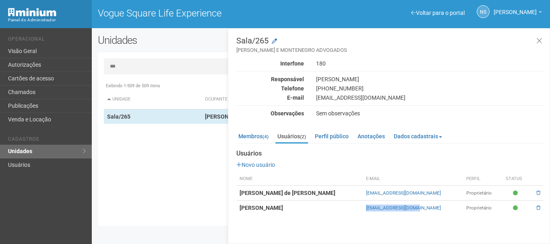
drag, startPoint x: 445, startPoint y: 207, endPoint x: 387, endPoint y: 214, distance: 58.0
click at [373, 210] on td "mtenegro@hotmail.com" at bounding box center [413, 208] width 100 height 15
copy link "mtenegro@hotmail.com"
drag, startPoint x: 374, startPoint y: 196, endPoint x: 467, endPoint y: 200, distance: 92.6
click at [463, 200] on td "elainemontenegroadv@yahoo.com.br" at bounding box center [413, 193] width 100 height 15
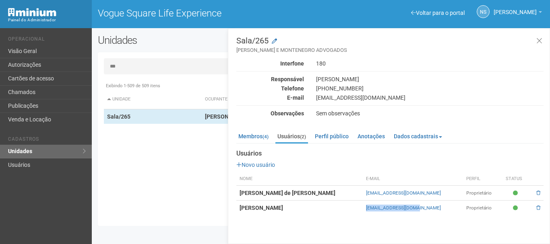
copy link "elainemontenegroadv@yahoo.com.br"
click at [24, 62] on link "Autorizações" at bounding box center [46, 65] width 92 height 14
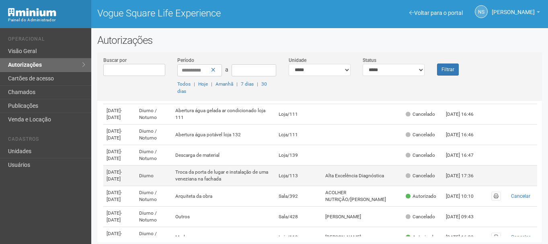
scroll to position [80, 0]
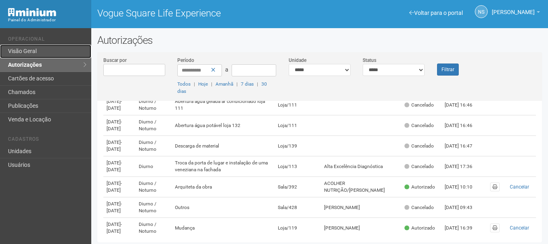
click at [43, 53] on link "Visão Geral" at bounding box center [45, 52] width 91 height 14
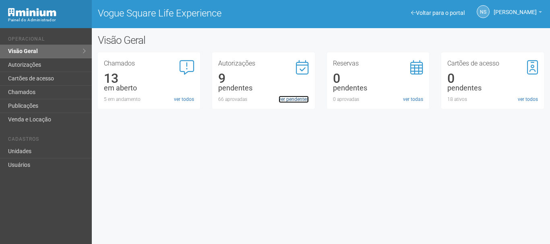
click at [306, 98] on link "ver pendentes" at bounding box center [293, 99] width 30 height 7
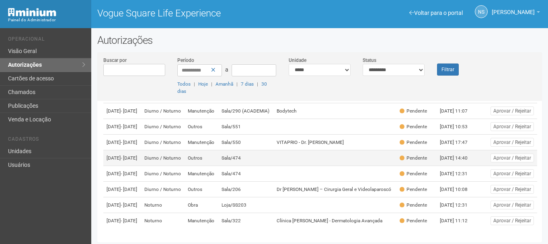
scroll to position [80, 0]
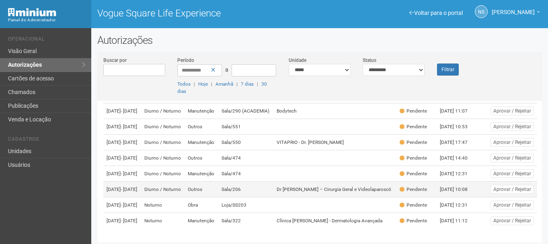
click at [246, 188] on td "Sala/206" at bounding box center [245, 190] width 55 height 16
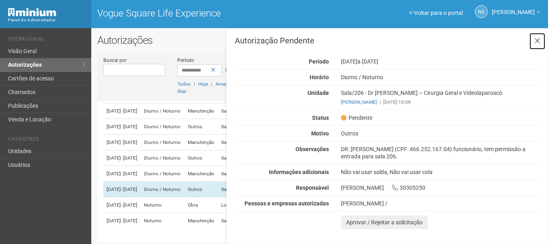
click at [536, 45] on button at bounding box center [538, 41] width 16 height 17
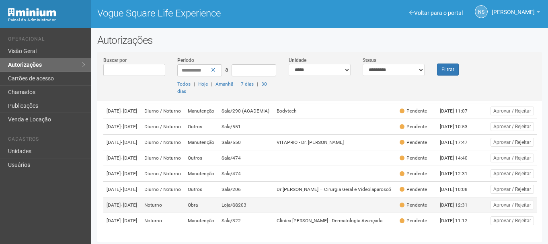
click at [274, 212] on td "Loja/SS203" at bounding box center [245, 206] width 55 height 16
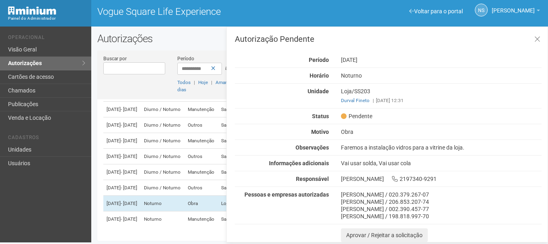
scroll to position [2, 0]
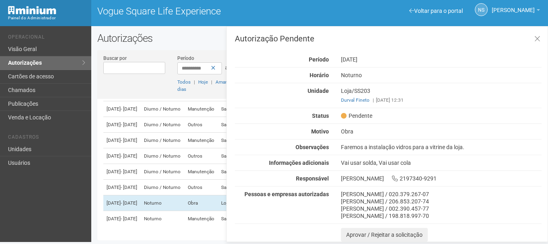
click at [363, 141] on div "Autorização Pendente Período [DATE] [GEOGRAPHIC_DATA] Noturno Unidade Loja/SS20…" at bounding box center [388, 138] width 307 height 207
drag, startPoint x: 363, startPoint y: 141, endPoint x: 367, endPoint y: 146, distance: 6.7
click at [363, 144] on div "Autorização Pendente Período [DATE] [GEOGRAPHIC_DATA] Noturno Unidade Loja/SS20…" at bounding box center [388, 138] width 307 height 207
click at [367, 146] on div "Faremos a instalação vidros para a vitrine da loja." at bounding box center [441, 147] width 213 height 7
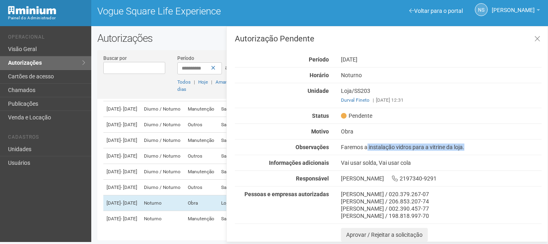
click at [367, 146] on div "Faremos a instalação vidros para a vitrine da loja." at bounding box center [441, 147] width 213 height 7
click at [411, 148] on div "Faremos a instalação vidros para a vitrine da loja." at bounding box center [441, 147] width 213 height 7
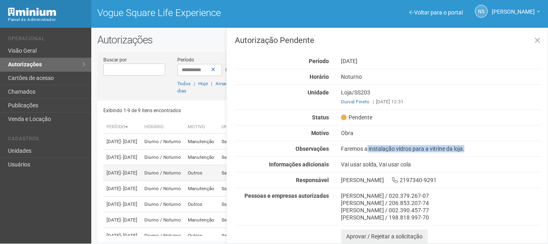
scroll to position [0, 0]
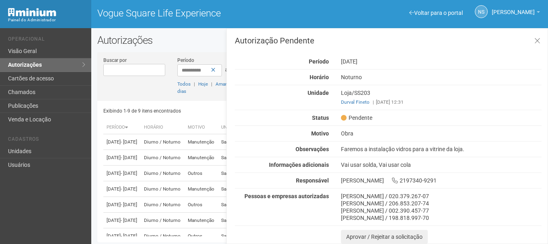
click at [339, 198] on div "[PERSON_NAME] / 020.379.267-07 [PERSON_NAME] / 206.853.207-74 [PERSON_NAME] / 0…" at bounding box center [441, 207] width 213 height 29
click at [342, 205] on div "[PERSON_NAME] / 206.853.207-74" at bounding box center [441, 203] width 201 height 7
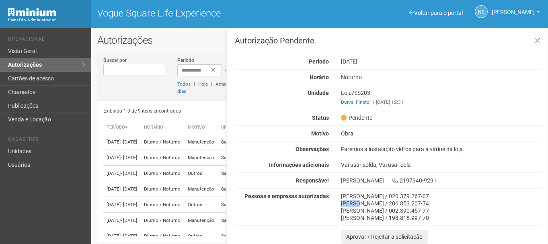
click at [342, 205] on div "[PERSON_NAME] / 206.853.207-74" at bounding box center [441, 203] width 201 height 7
click at [342, 212] on div "[PERSON_NAME] / 002.390.457-77" at bounding box center [441, 210] width 201 height 7
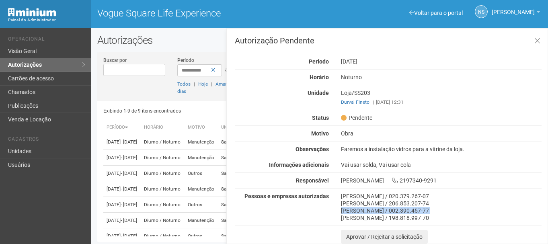
click at [342, 212] on div "[PERSON_NAME] / 002.390.457-77" at bounding box center [441, 210] width 201 height 7
click at [342, 218] on div "[PERSON_NAME] / 198.818.997-70" at bounding box center [441, 217] width 201 height 7
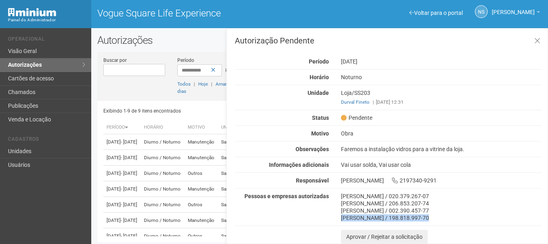
click at [342, 218] on div "[PERSON_NAME] / 198.818.997-70" at bounding box center [441, 217] width 201 height 7
click at [245, 194] on div "Pessoas e empresas autorizadas" at bounding box center [282, 196] width 106 height 7
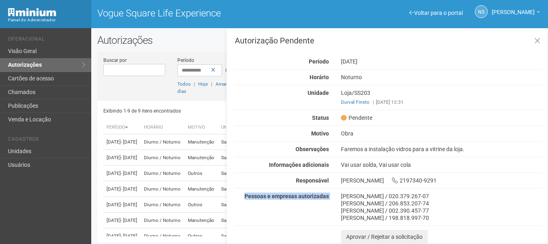
click at [245, 194] on div "Pessoas e empresas autorizadas" at bounding box center [282, 196] width 106 height 7
click at [262, 197] on strong "Pessoas e empresas autorizadas" at bounding box center [287, 196] width 85 height 6
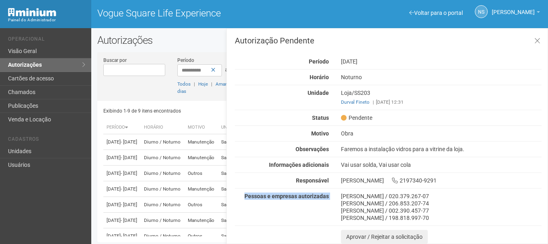
click at [262, 197] on strong "Pessoas e empresas autorizadas" at bounding box center [287, 196] width 85 height 6
click at [270, 170] on div "Autorização Pendente Período [DATE] [GEOGRAPHIC_DATA] Noturno Unidade Loja/SS20…" at bounding box center [388, 140] width 307 height 207
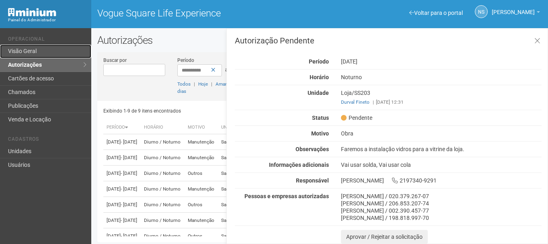
click at [54, 53] on link "Visão Geral" at bounding box center [45, 52] width 91 height 14
